Goal: Task Accomplishment & Management: Use online tool/utility

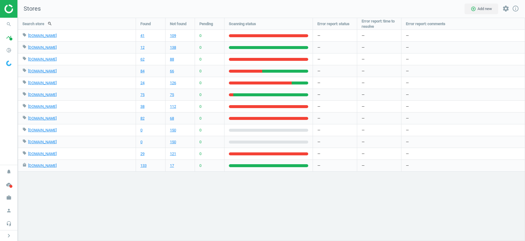
scroll to position [223, 507]
click at [9, 50] on icon "pie_chart_outlined" at bounding box center [8, 50] width 11 height 11
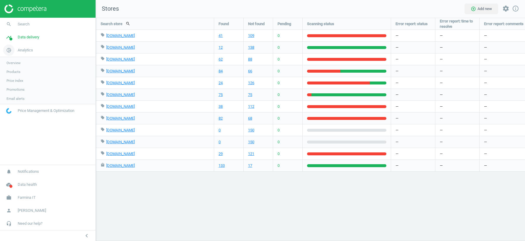
scroll to position [223, 429]
click at [15, 72] on span "Products" at bounding box center [13, 71] width 14 height 5
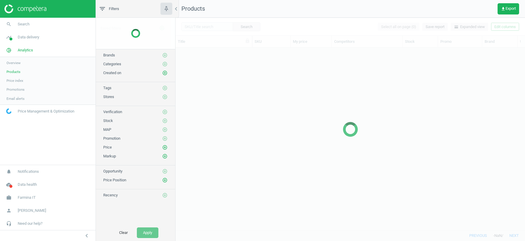
scroll to position [182, 349]
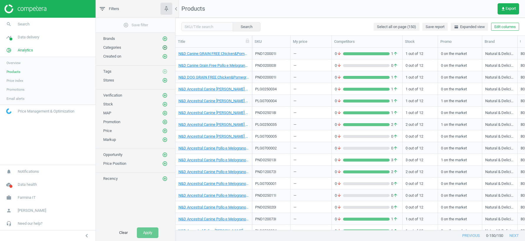
click at [167, 46] on icon "add_circle_outline" at bounding box center [164, 47] width 5 height 5
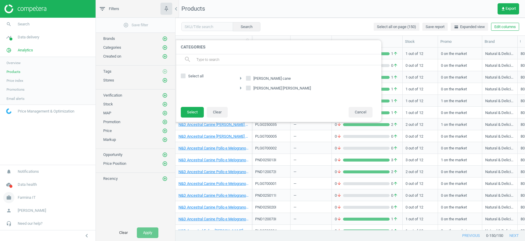
click at [21, 198] on span "Farmina IT" at bounding box center [27, 197] width 18 height 5
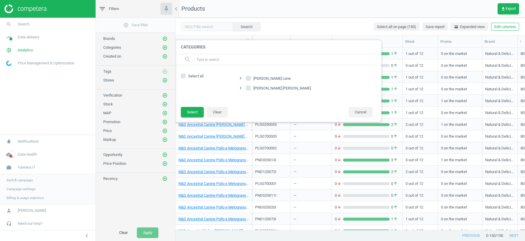
click at [20, 178] on span "Switch campaign" at bounding box center [19, 180] width 26 height 5
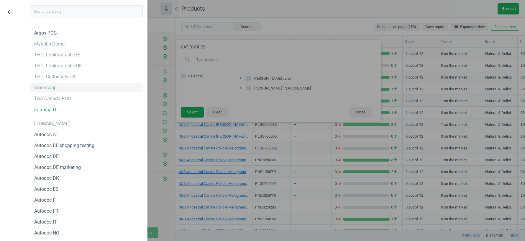
click at [48, 89] on div "Unioncoop" at bounding box center [45, 87] width 22 height 6
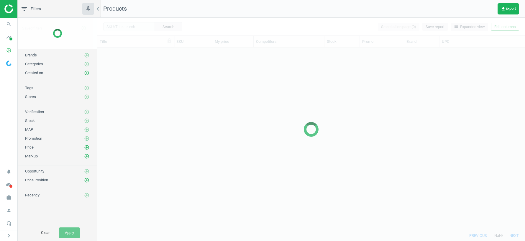
scroll to position [182, 428]
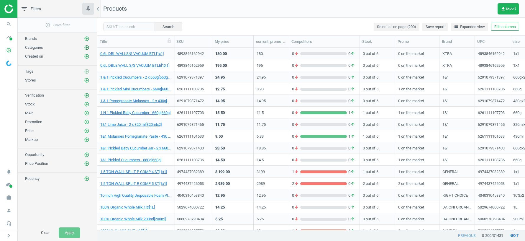
click at [87, 46] on icon "add_circle_outline" at bounding box center [86, 47] width 5 height 5
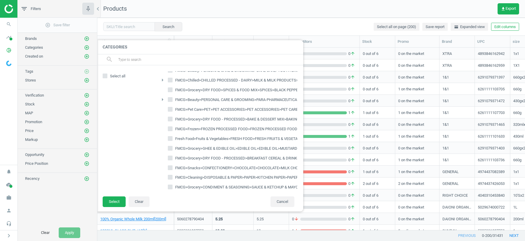
scroll to position [3087, 0]
click at [162, 202] on icon "arrow_right" at bounding box center [162, 205] width 7 height 7
click at [166, 211] on icon "arrow_right" at bounding box center [165, 214] width 7 height 7
click at [166, 211] on icon "arrow_drop_down" at bounding box center [165, 214] width 7 height 7
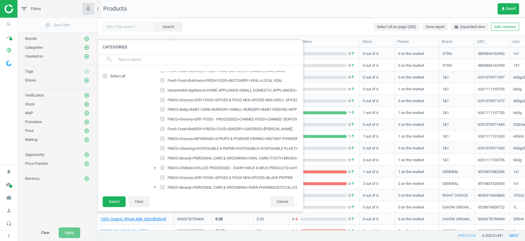
click at [154, 164] on icon "arrow_right" at bounding box center [154, 167] width 7 height 7
click at [154, 164] on icon "arrow_drop_down" at bounding box center [154, 167] width 7 height 7
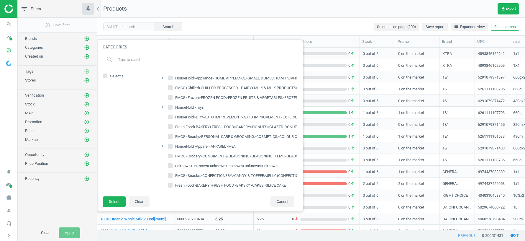
scroll to position [407, 0]
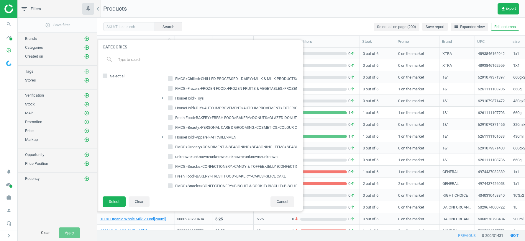
click at [507, 27] on div at bounding box center [359, 120] width 525 height 241
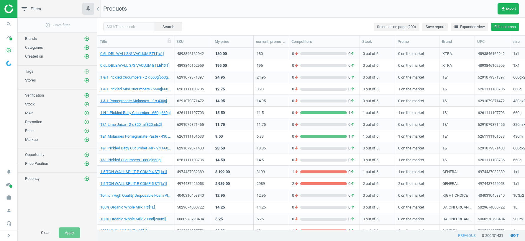
click at [500, 28] on button "Edit columns" at bounding box center [505, 27] width 28 height 8
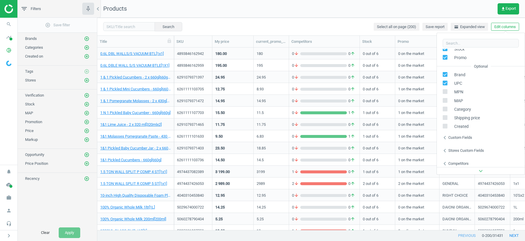
scroll to position [80, 0]
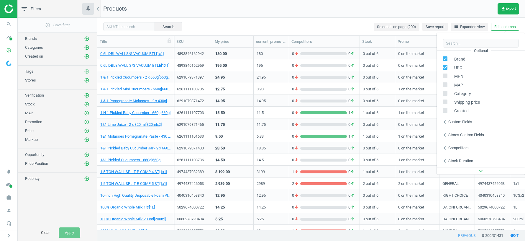
click at [465, 122] on div "Custom fields" at bounding box center [460, 121] width 24 height 5
click at [464, 136] on div "Stores custom fields" at bounding box center [466, 134] width 36 height 5
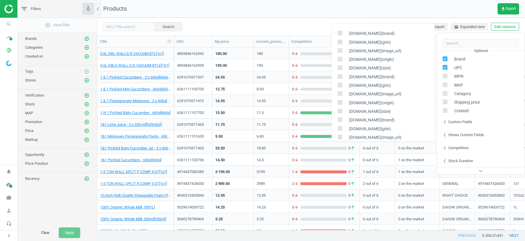
click at [310, 23] on div "Search Select all on page (200) Save report horizontal_split Expanded view Edit…" at bounding box center [311, 27] width 428 height 18
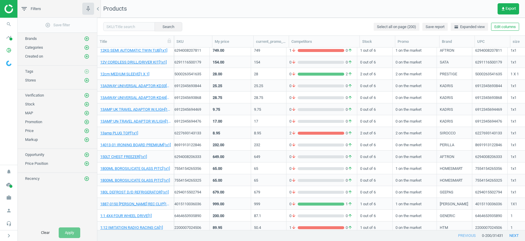
scroll to position [0, 0]
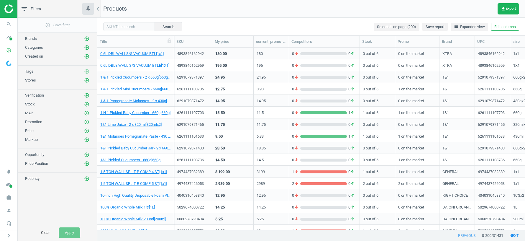
click at [319, 12] on nav "Products get_app Export" at bounding box center [311, 9] width 428 height 18
click at [314, 11] on nav "Products get_app Export" at bounding box center [311, 9] width 428 height 18
click at [323, 11] on nav "Products get_app Export" at bounding box center [311, 9] width 428 height 18
click at [87, 46] on icon "add_circle_outline" at bounding box center [86, 47] width 5 height 5
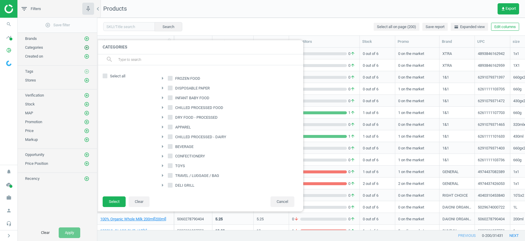
click at [87, 48] on icon "add_circle_outline" at bounding box center [86, 47] width 5 height 5
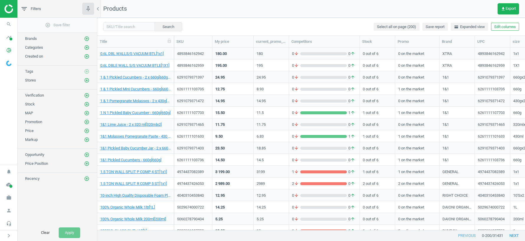
scroll to position [37, 0]
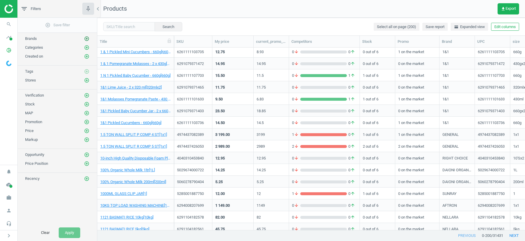
click at [85, 37] on icon "add_circle_outline" at bounding box center [86, 38] width 5 height 5
click at [88, 47] on icon "add_circle_outline" at bounding box center [86, 47] width 5 height 5
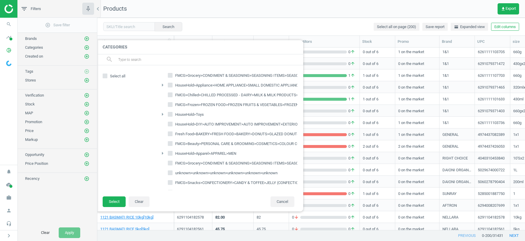
scroll to position [401, 0]
